Goal: Navigation & Orientation: Find specific page/section

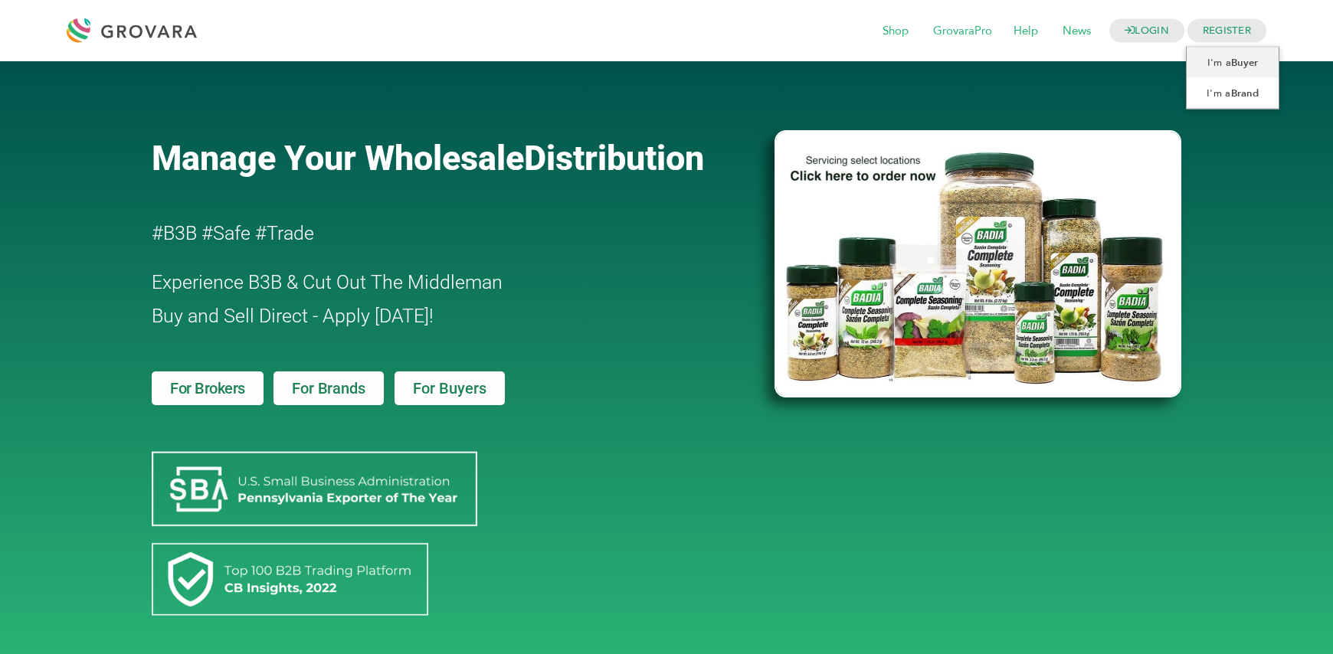
click at [1235, 29] on span "REGISTER" at bounding box center [1227, 31] width 79 height 24
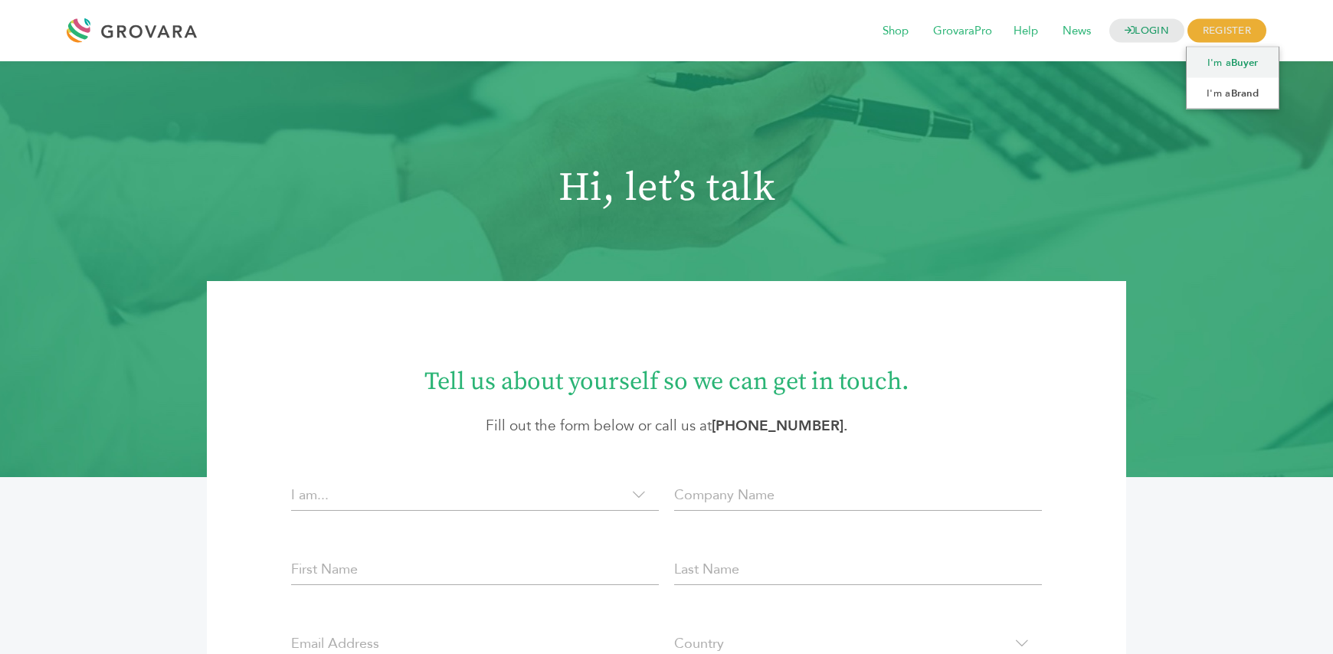
click at [1229, 58] on link "I'm a Buyer" at bounding box center [1233, 63] width 93 height 31
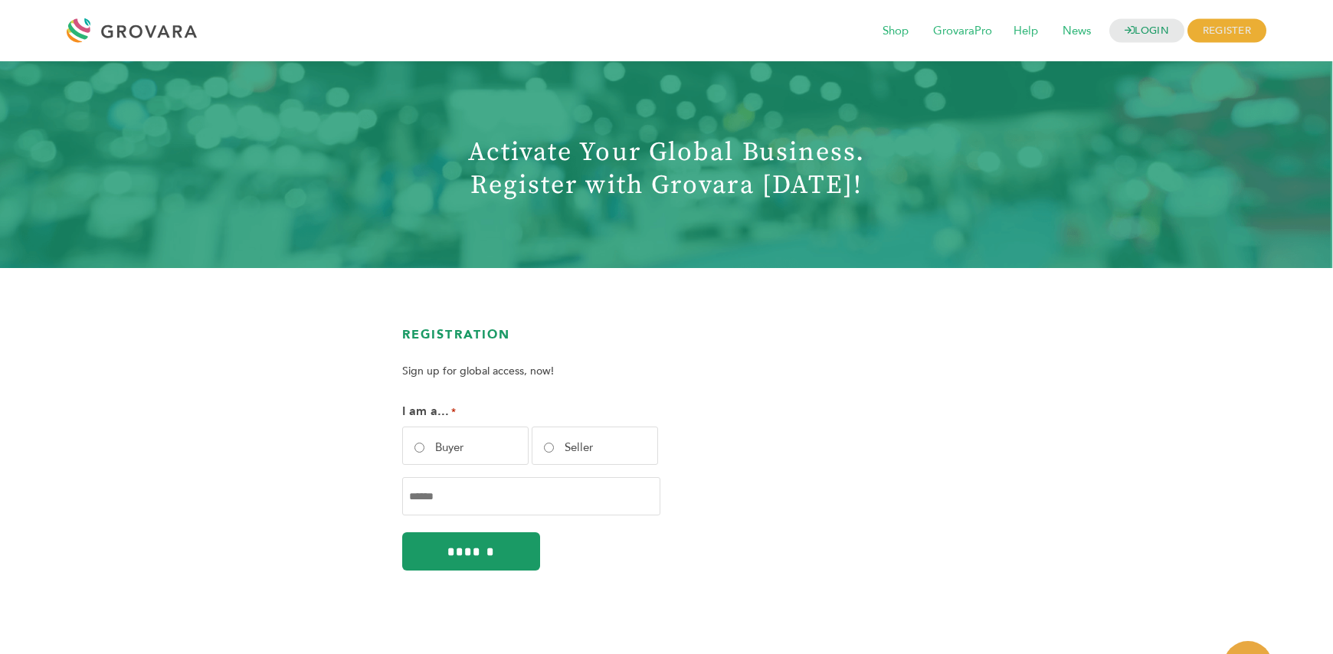
click at [650, 186] on h1 "Activate Your Global Business. Register with Grovara [DATE]!" at bounding box center [666, 169] width 529 height 66
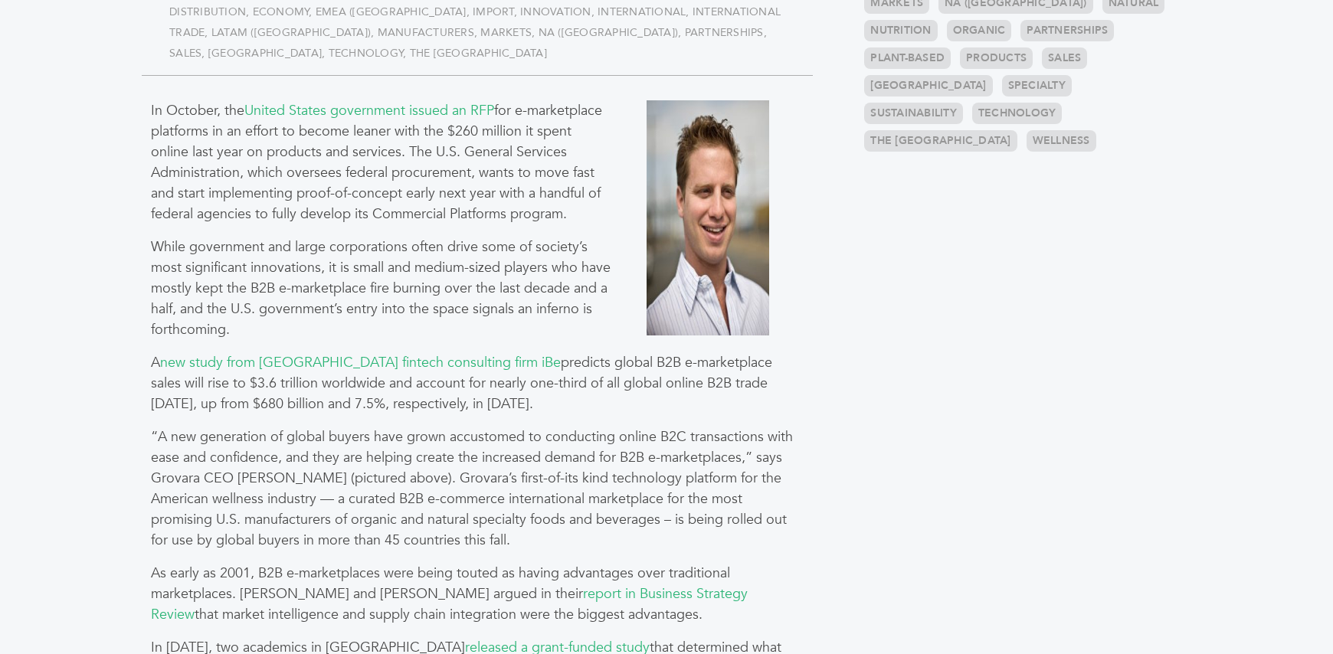
scroll to position [746, 0]
click at [454, 365] on link "new study from London fintech consulting firm iBe" at bounding box center [360, 361] width 401 height 19
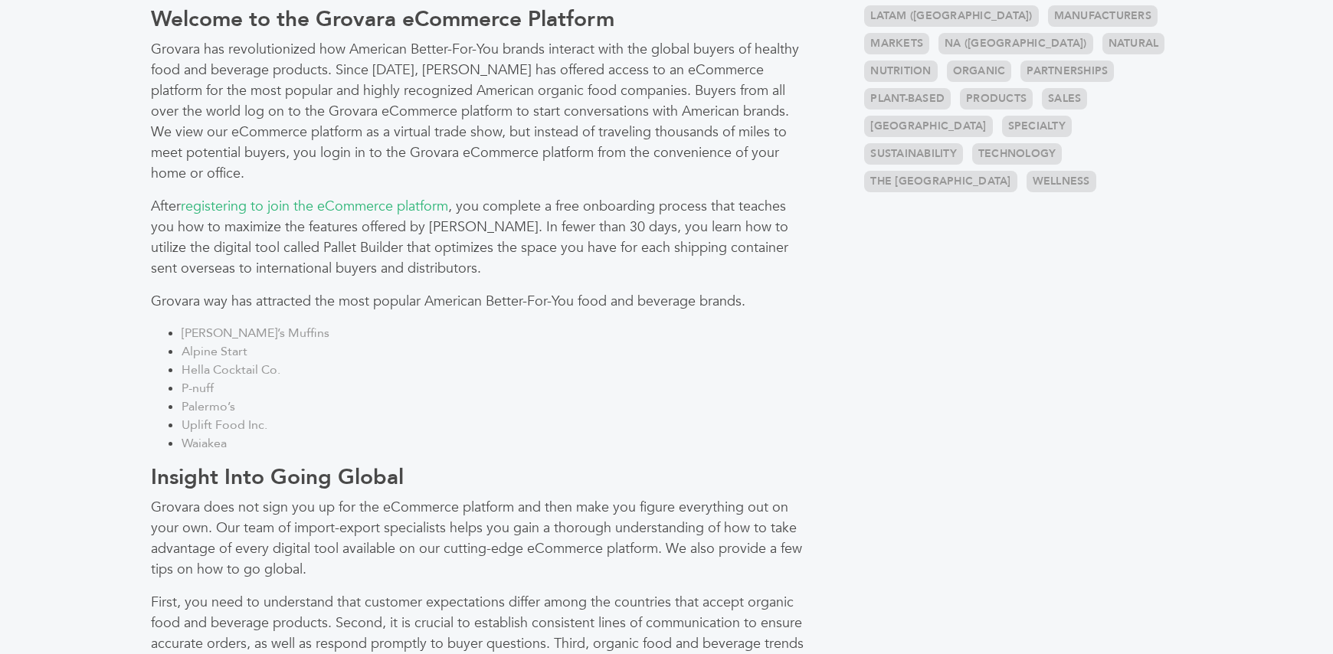
scroll to position [841, 0]
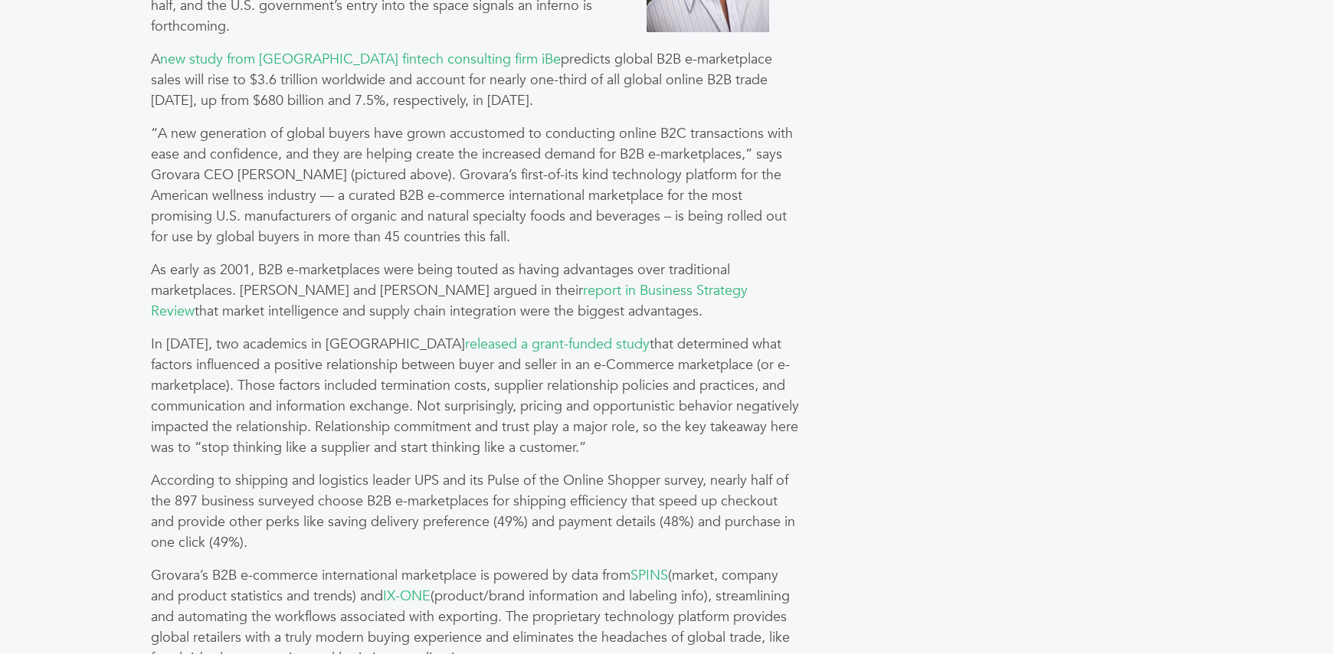
scroll to position [1054, 0]
